Goal: Go to known website: Access a specific website the user already knows

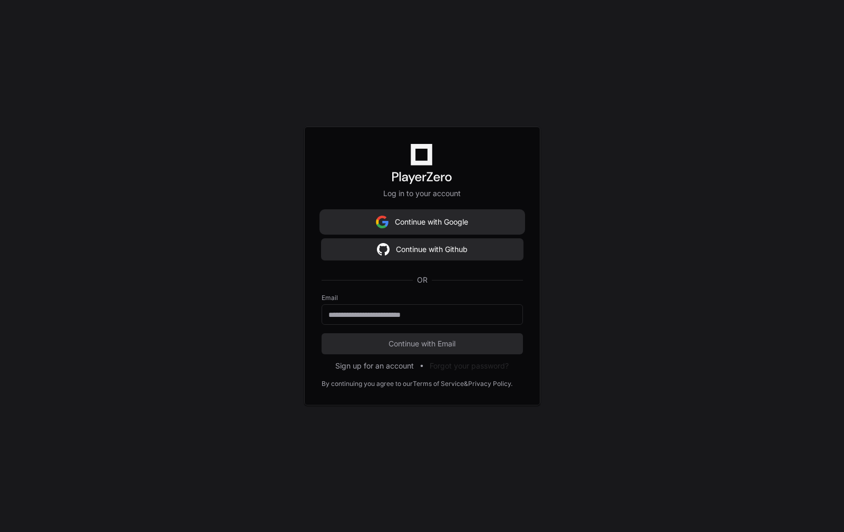
click at [397, 220] on button "Continue with Google" at bounding box center [422, 221] width 201 height 21
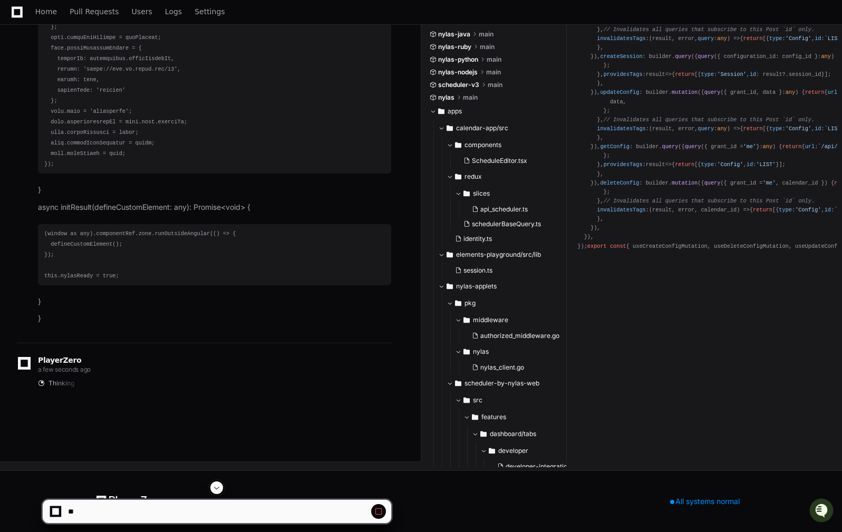
scroll to position [14834, 0]
